Goal: Find specific page/section: Find specific page/section

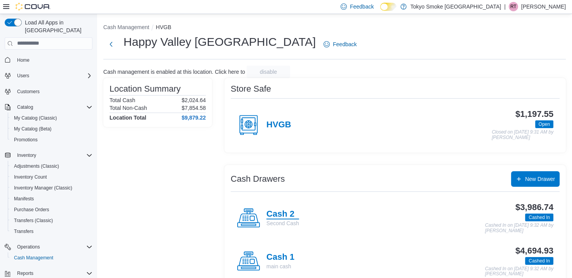
click at [283, 211] on h4 "Cash 2" at bounding box center [282, 214] width 33 height 10
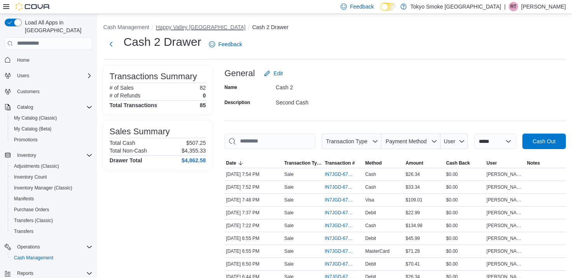
click at [192, 27] on button "Happy Valley Goose Bay" at bounding box center [201, 27] width 90 height 6
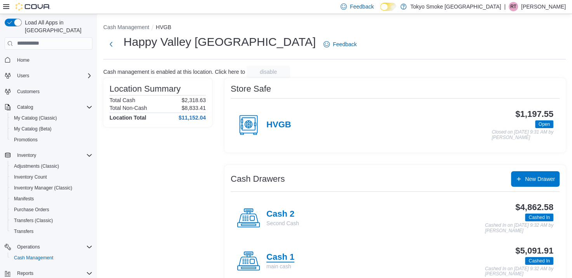
click at [286, 256] on h4 "Cash 1" at bounding box center [280, 257] width 28 height 10
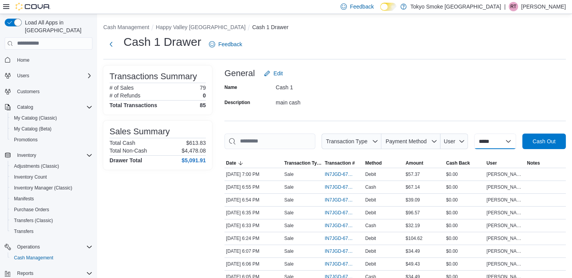
drag, startPoint x: 499, startPoint y: 143, endPoint x: 496, endPoint y: 149, distance: 6.4
click at [499, 143] on select "**********" at bounding box center [495, 141] width 42 height 16
drag, startPoint x: 511, startPoint y: 135, endPoint x: 508, endPoint y: 139, distance: 5.8
click at [511, 136] on select "**********" at bounding box center [495, 141] width 42 height 16
drag, startPoint x: 479, startPoint y: 53, endPoint x: 508, endPoint y: 29, distance: 38.1
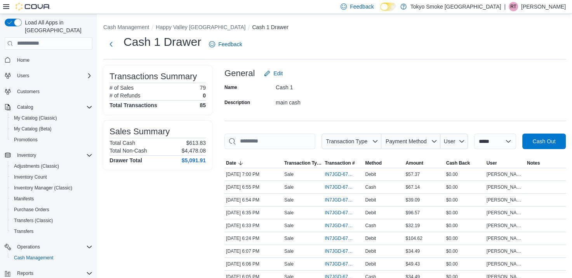
click at [479, 53] on div "Cash 1 Drawer Feedback" at bounding box center [334, 44] width 462 height 20
click at [525, 9] on div "| RT Raelynn Tucker" at bounding box center [535, 6] width 62 height 9
click at [519, 73] on span "Sign Out" at bounding box center [515, 74] width 21 height 8
